Goal: Entertainment & Leisure: Consume media (video, audio)

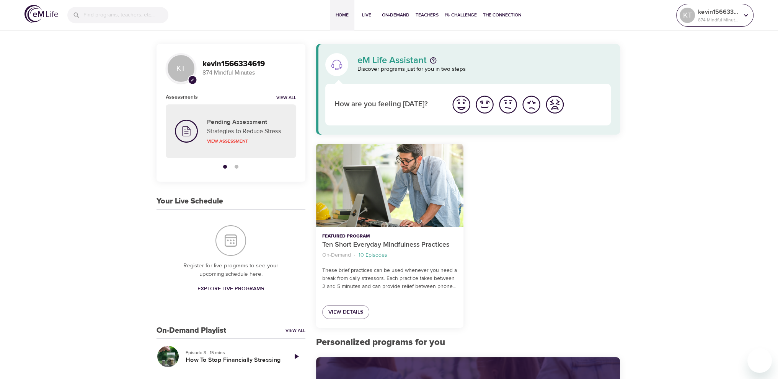
click at [706, 16] on p "874 Mindful Minutes" at bounding box center [718, 19] width 41 height 7
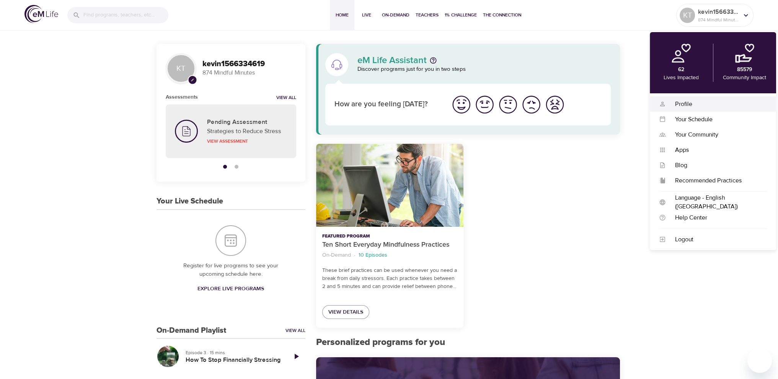
click at [685, 102] on div "Profile" at bounding box center [716, 104] width 101 height 9
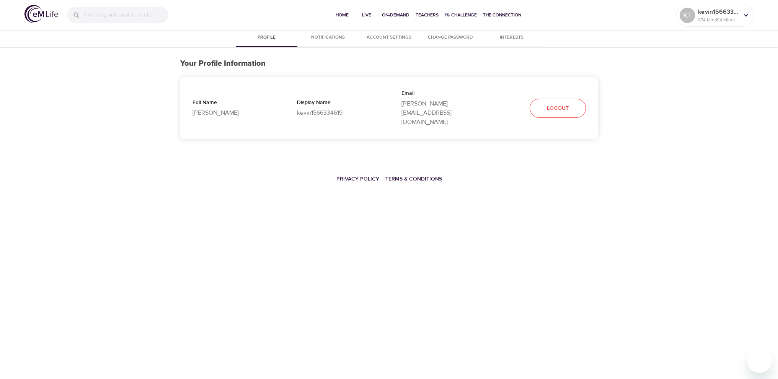
select select "10"
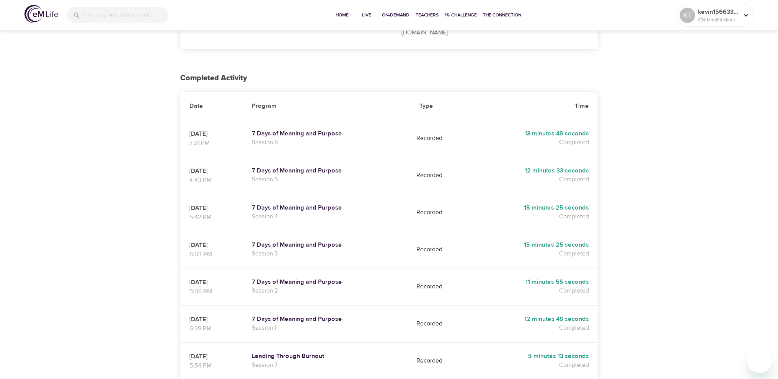
scroll to position [115, 0]
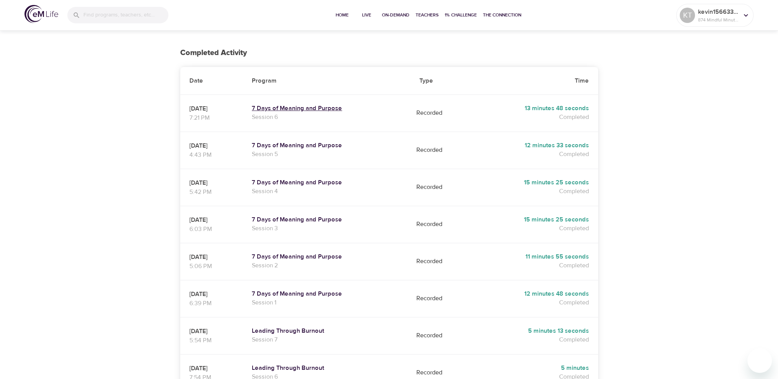
click at [303, 105] on h5 "7 Days of Meaning and Purpose" at bounding box center [326, 109] width 149 height 8
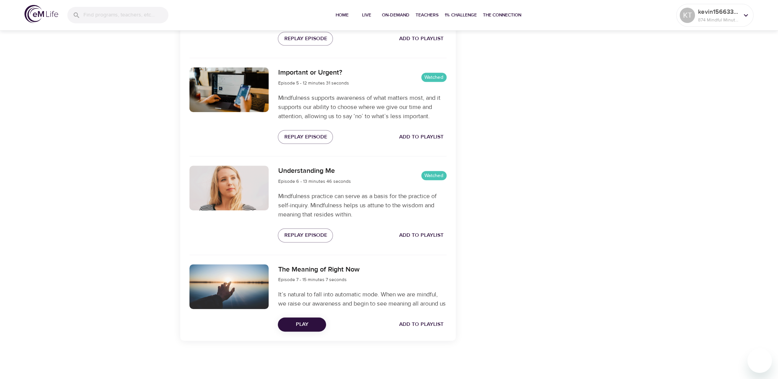
scroll to position [656, 0]
click at [302, 321] on span "Play" at bounding box center [302, 325] width 36 height 10
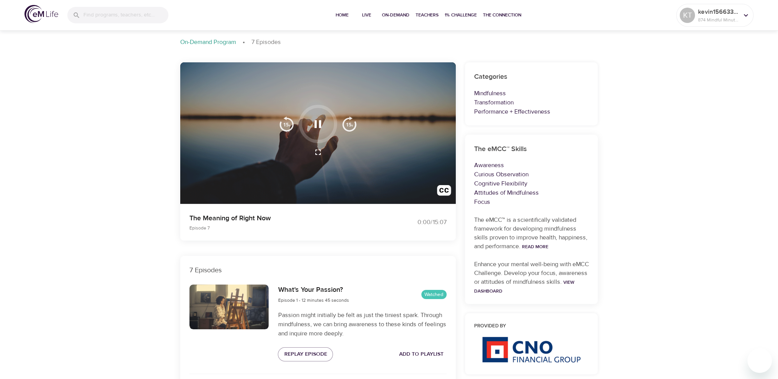
scroll to position [0, 0]
